Goal: Check status: Check status

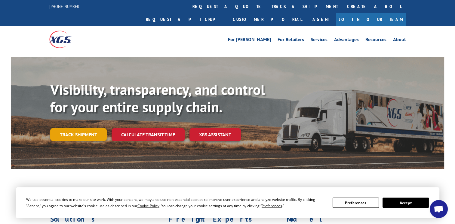
click at [87, 128] on link "Track shipment" at bounding box center [78, 134] width 56 height 13
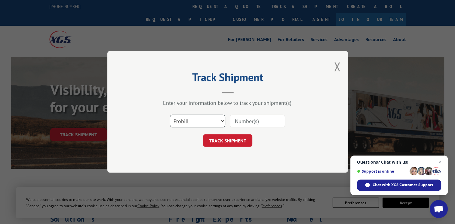
click at [221, 120] on select "Select category... Probill BOL PO" at bounding box center [197, 121] width 55 height 13
select select "bol"
click at [170, 115] on select "Select category... Probill BOL PO" at bounding box center [197, 121] width 55 height 13
click at [266, 118] on input at bounding box center [257, 121] width 55 height 13
paste input "529432806"
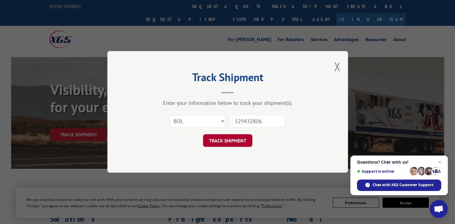
type input "529432806"
click at [231, 141] on button "TRACK SHIPMENT" at bounding box center [227, 141] width 49 height 13
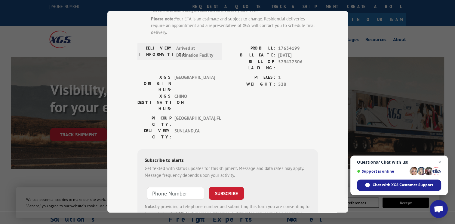
scroll to position [78, 0]
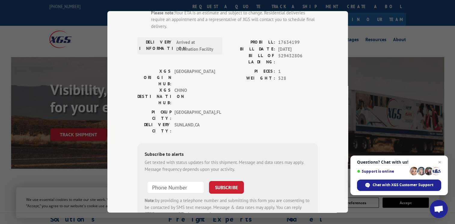
drag, startPoint x: 340, startPoint y: 159, endPoint x: 338, endPoint y: 153, distance: 6.3
click at [338, 153] on div "Track Shipment ESTIMATED DELIVERY TIME: [DATE] The estimated time is using the …" at bounding box center [227, 112] width 240 height 202
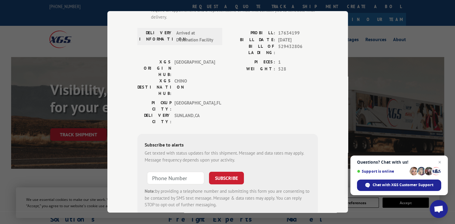
scroll to position [96, 0]
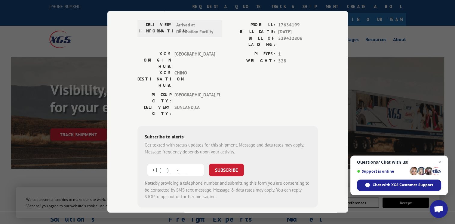
click at [185, 164] on input "+1 (___) ___-____" at bounding box center [175, 170] width 57 height 13
click at [229, 164] on button "SUBSCRIBE" at bounding box center [226, 170] width 35 height 13
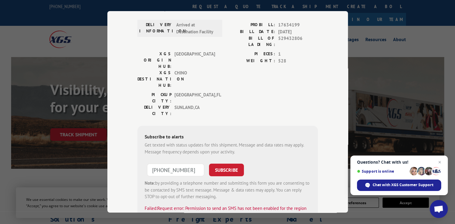
click at [156, 164] on input "[PHONE_NUMBER]" at bounding box center [175, 170] width 57 height 13
click at [194, 164] on input "[PHONE_NUMBER]" at bounding box center [175, 170] width 57 height 13
click at [155, 164] on input "[PHONE_NUMBER]" at bounding box center [175, 170] width 57 height 13
type input "[PHONE_NUMBER]"
click at [229, 164] on button "SUBSCRIBE" at bounding box center [226, 170] width 35 height 13
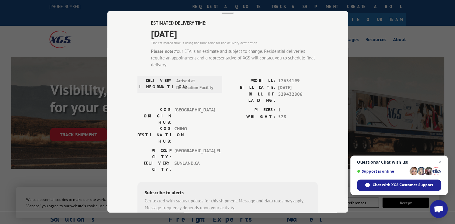
scroll to position [20, 0]
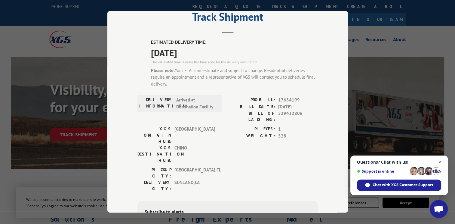
click at [441, 163] on span "Close chat" at bounding box center [440, 163] width 8 height 8
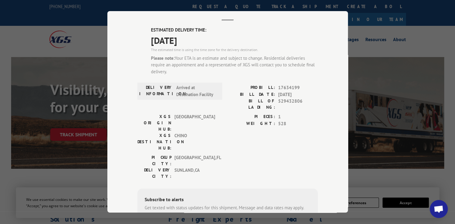
scroll to position [0, 0]
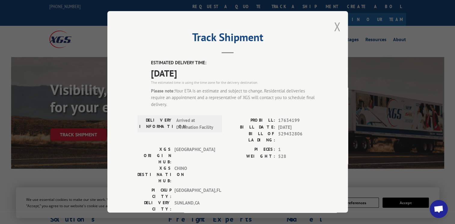
click at [336, 24] on button "Close modal" at bounding box center [337, 27] width 7 height 16
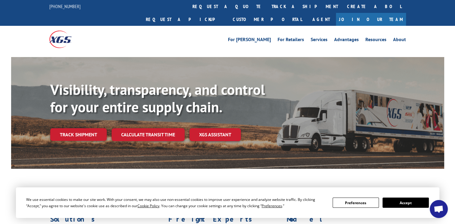
click at [407, 204] on button "Accept" at bounding box center [405, 203] width 46 height 10
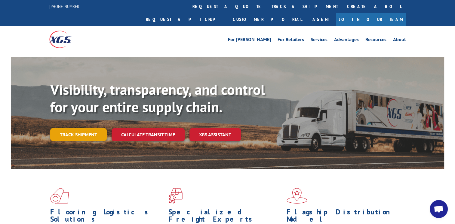
click at [92, 128] on link "Track shipment" at bounding box center [78, 134] width 56 height 13
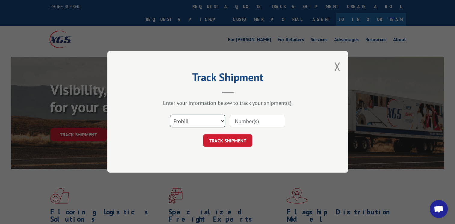
click at [222, 121] on select "Select category... Probill BOL PO" at bounding box center [197, 121] width 55 height 13
select select "bol"
click at [170, 115] on select "Select category... Probill BOL PO" at bounding box center [197, 121] width 55 height 13
click at [266, 120] on input at bounding box center [257, 121] width 55 height 13
paste input "529432806"
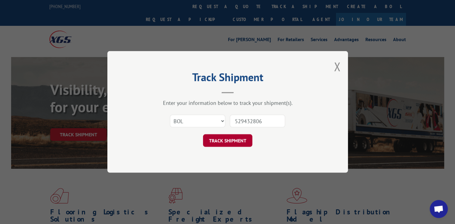
type input "529432806"
click at [238, 138] on button "TRACK SHIPMENT" at bounding box center [227, 141] width 49 height 13
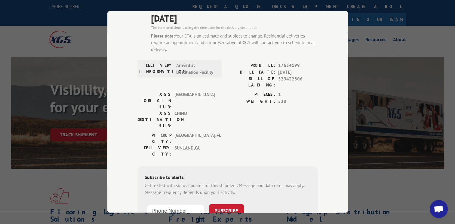
scroll to position [96, 0]
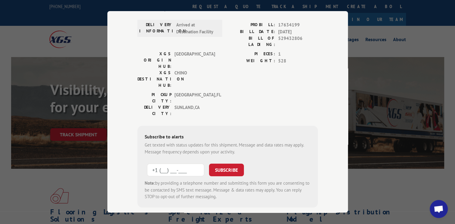
click at [175, 164] on input "+1 (___) ___-____" at bounding box center [175, 170] width 57 height 13
type input "[PHONE_NUMBER]"
click at [223, 164] on button "SUBSCRIBE" at bounding box center [226, 170] width 35 height 13
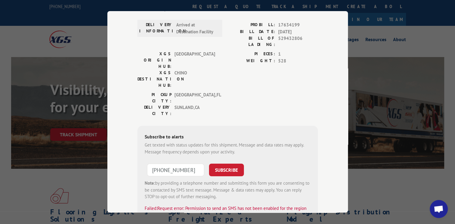
scroll to position [0, 0]
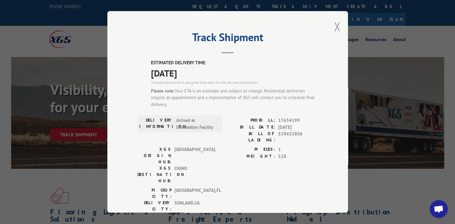
click at [334, 23] on button "Close modal" at bounding box center [337, 27] width 7 height 16
